Goal: Task Accomplishment & Management: Use online tool/utility

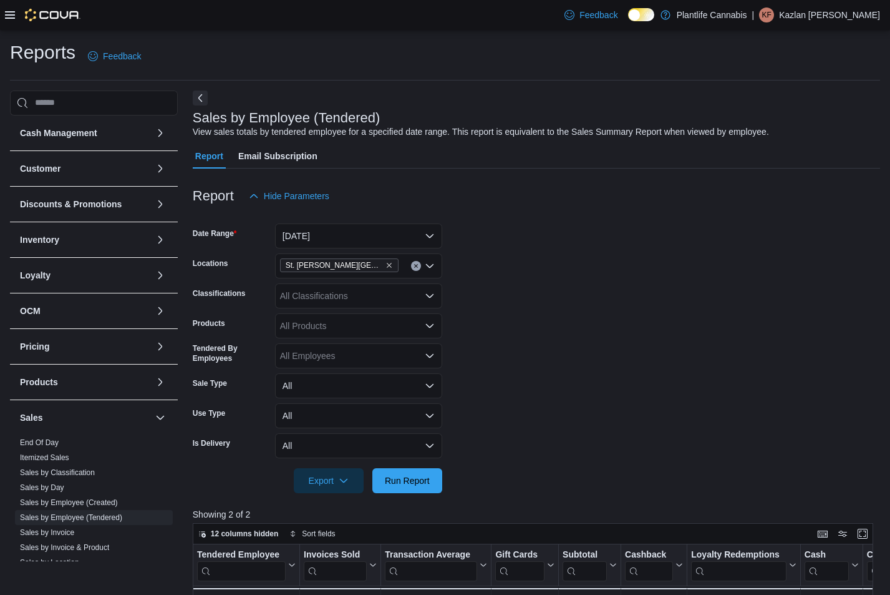
scroll to position [106, 0]
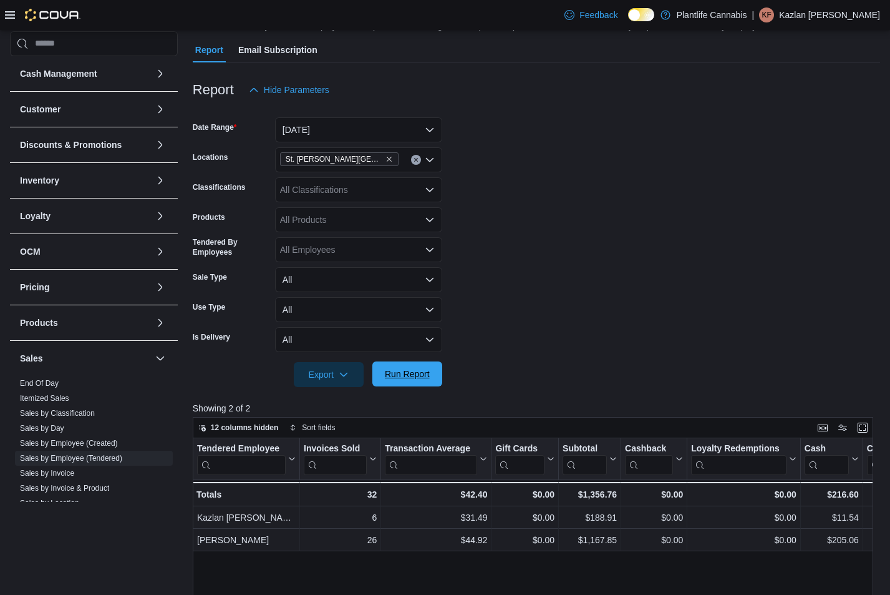
click at [424, 381] on span "Run Report" at bounding box center [407, 373] width 55 height 25
click at [325, 125] on button "[DATE]" at bounding box center [358, 129] width 167 height 25
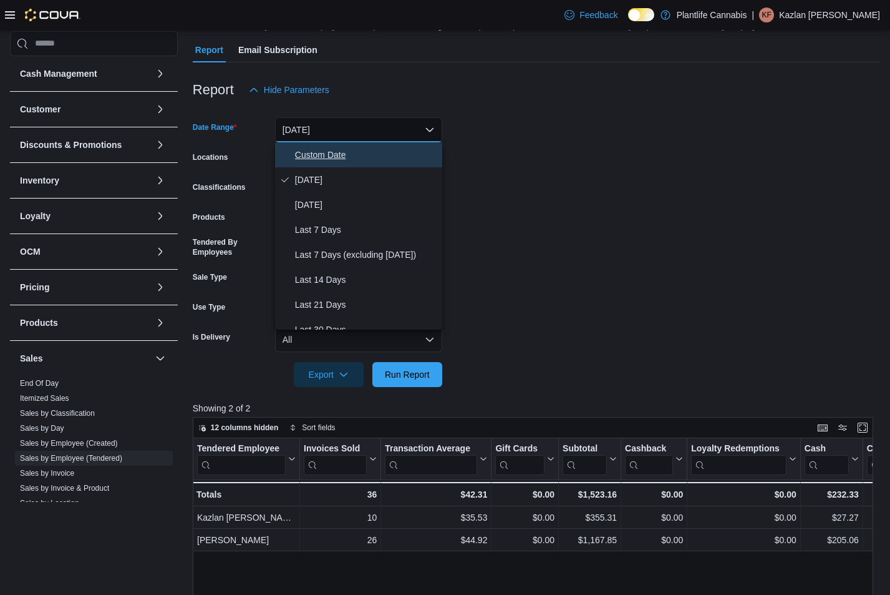
click at [329, 150] on span "Custom Date" at bounding box center [366, 154] width 142 height 15
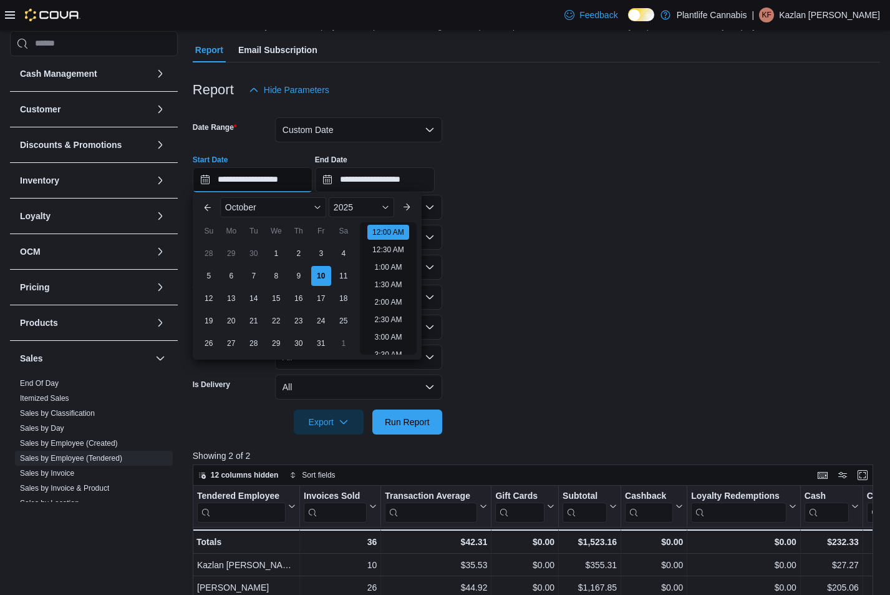
click at [303, 180] on input "**********" at bounding box center [253, 179] width 120 height 25
drag, startPoint x: 385, startPoint y: 278, endPoint x: 391, endPoint y: 240, distance: 39.1
click at [385, 278] on li "4:00 PM" at bounding box center [388, 282] width 38 height 15
type input "**********"
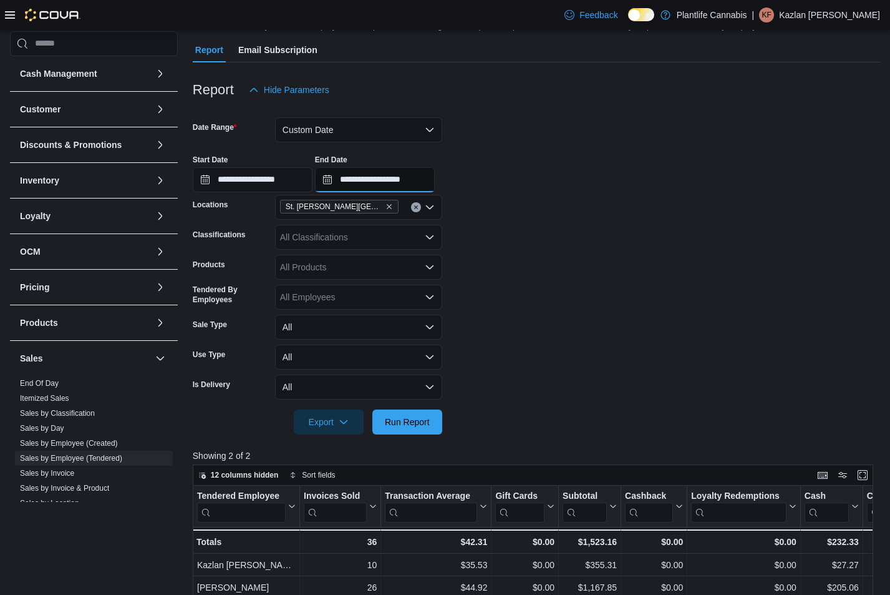
drag, startPoint x: 407, startPoint y: 178, endPoint x: 413, endPoint y: 185, distance: 8.9
click at [408, 179] on input "**********" at bounding box center [375, 179] width 120 height 25
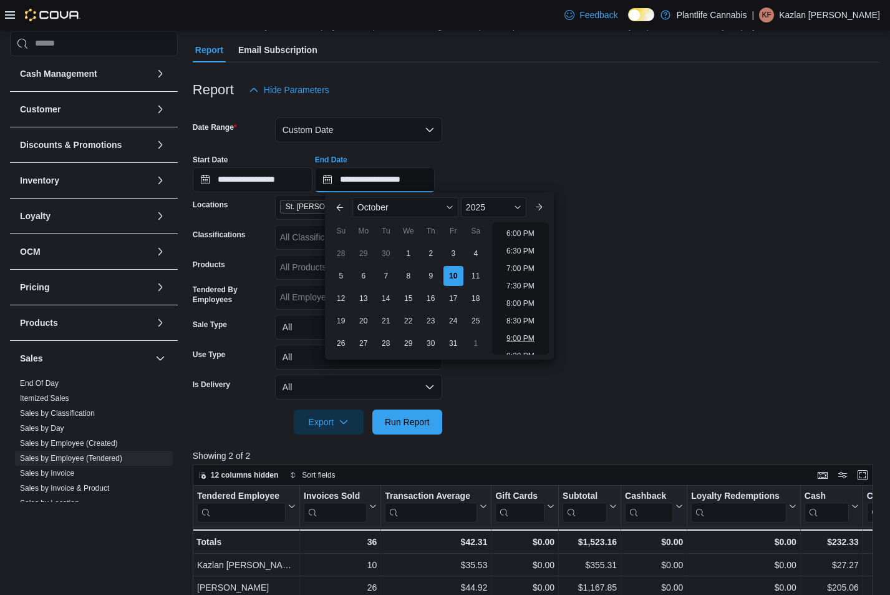
scroll to position [625, 0]
click at [520, 241] on li "6:00 PM" at bounding box center [521, 236] width 38 height 15
type input "**********"
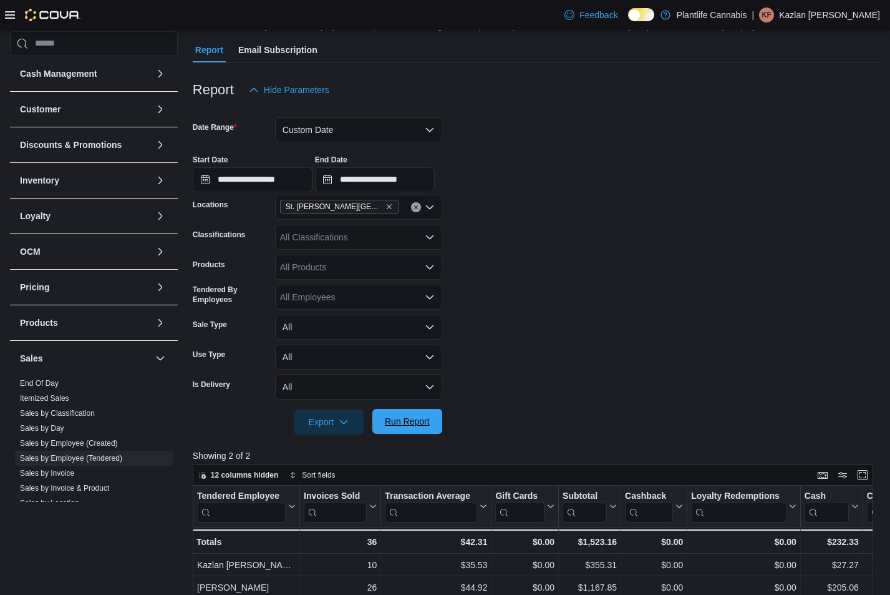
click at [414, 429] on span "Run Report" at bounding box center [407, 421] width 55 height 25
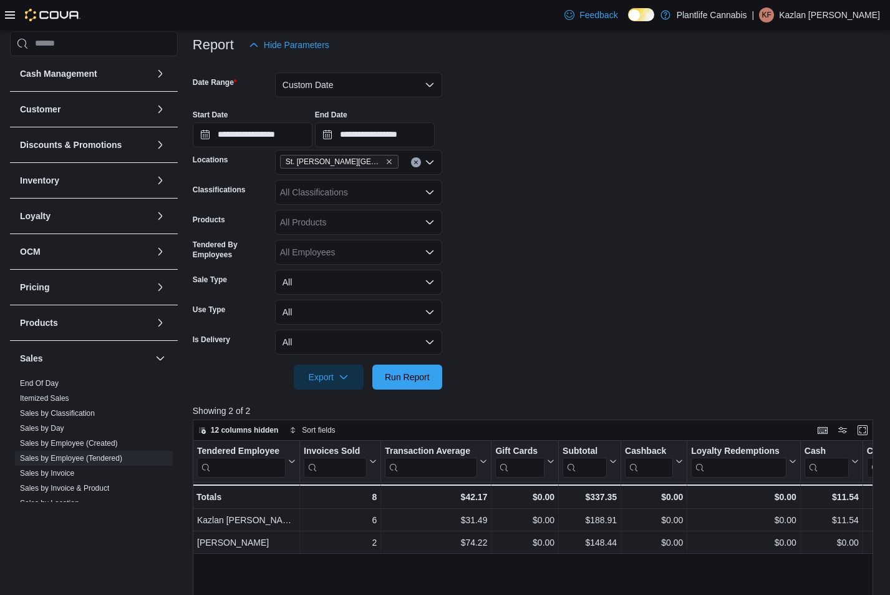
scroll to position [170, 0]
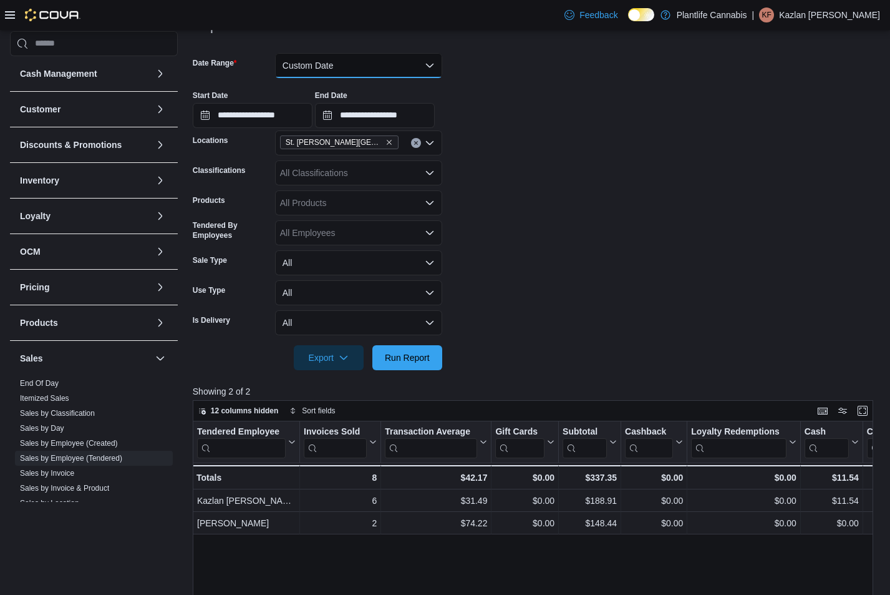
click at [336, 65] on button "Custom Date" at bounding box center [358, 65] width 167 height 25
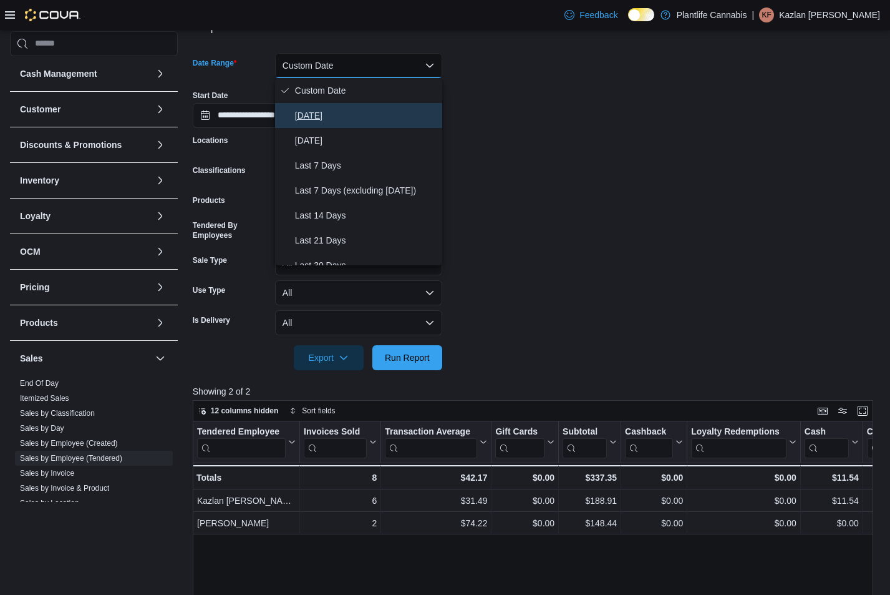
click at [344, 118] on span "[DATE]" at bounding box center [366, 115] width 142 height 15
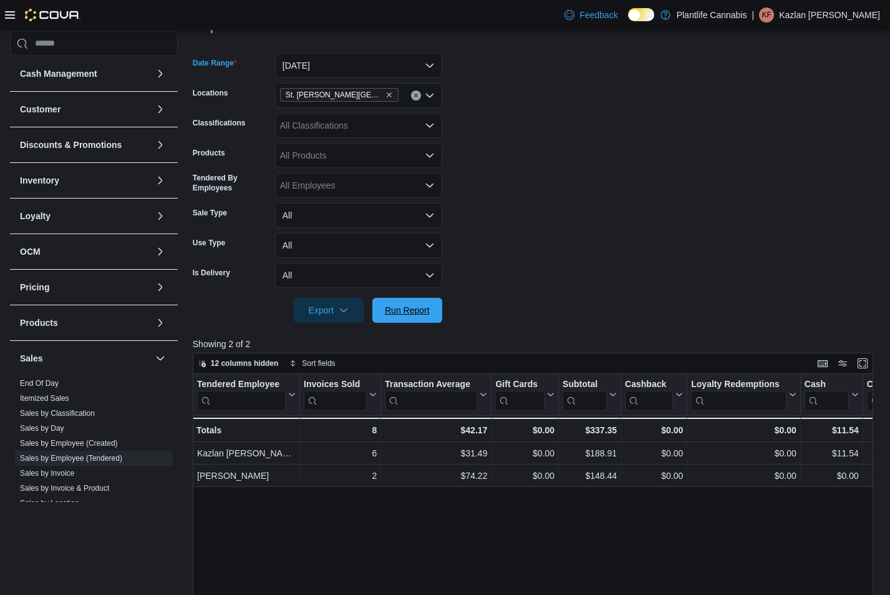
drag, startPoint x: 427, startPoint y: 318, endPoint x: 482, endPoint y: 274, distance: 70.5
click at [438, 308] on button "Run Report" at bounding box center [407, 310] width 70 height 25
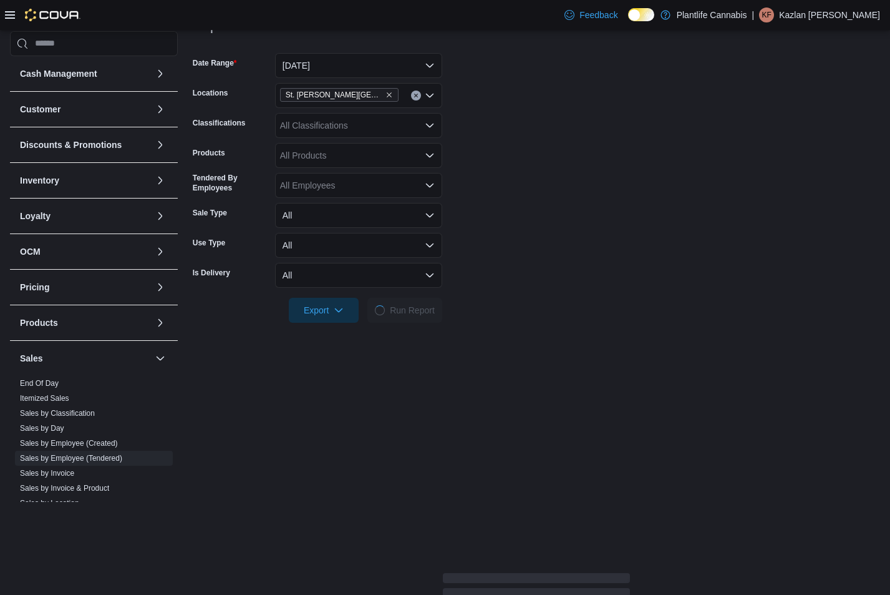
click at [482, 274] on form "Date Range [DATE] Locations [GEOGRAPHIC_DATA][PERSON_NAME] Lakes Classification…" at bounding box center [537, 180] width 688 height 284
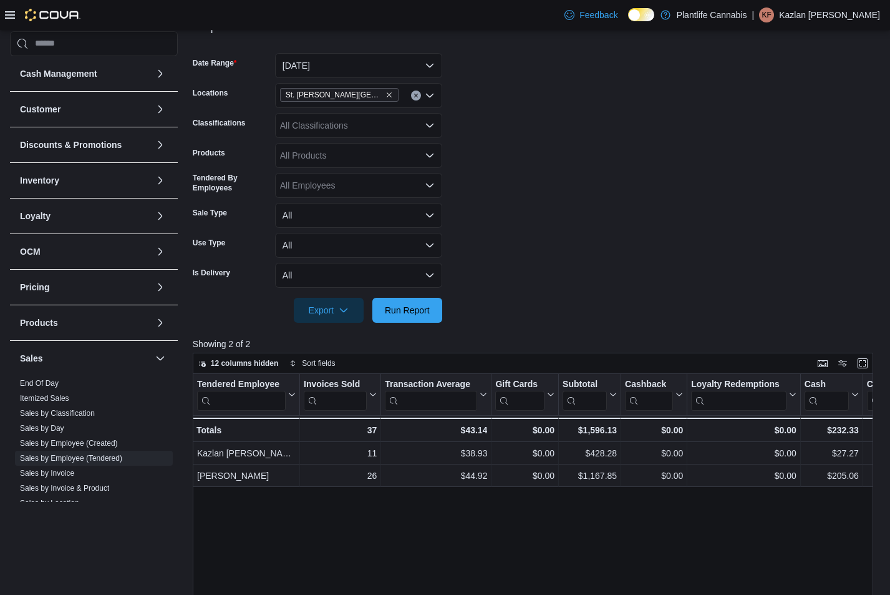
drag, startPoint x: 502, startPoint y: 182, endPoint x: 479, endPoint y: 254, distance: 75.4
click at [502, 182] on form "Date Range [DATE] Locations [GEOGRAPHIC_DATA][PERSON_NAME] Lakes Classification…" at bounding box center [537, 180] width 688 height 284
drag, startPoint x: 425, startPoint y: 303, endPoint x: 538, endPoint y: 280, distance: 114.6
click at [429, 303] on span "Run Report" at bounding box center [407, 309] width 55 height 25
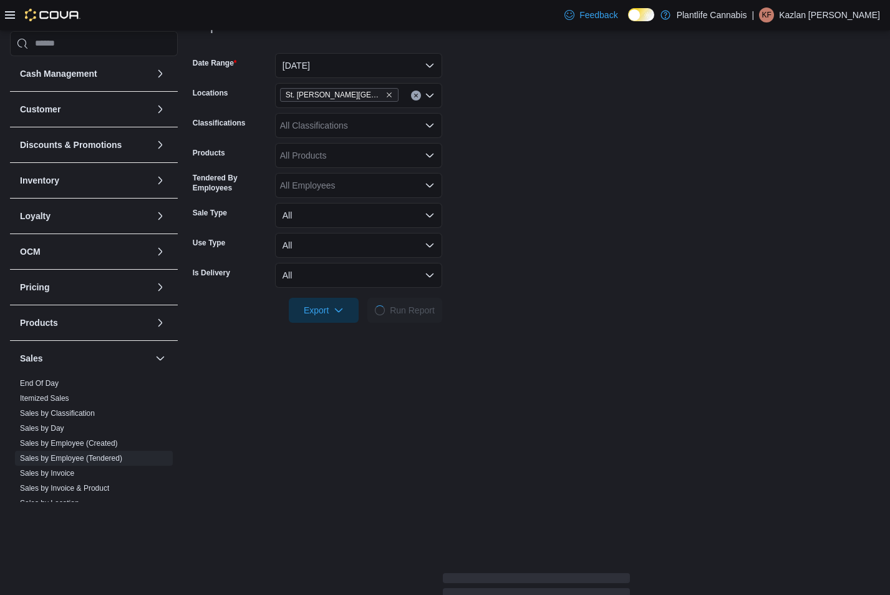
click at [538, 280] on form "Date Range [DATE] Locations [GEOGRAPHIC_DATA][PERSON_NAME] Lakes Classification…" at bounding box center [537, 180] width 688 height 284
